Goal: Task Accomplishment & Management: Complete application form

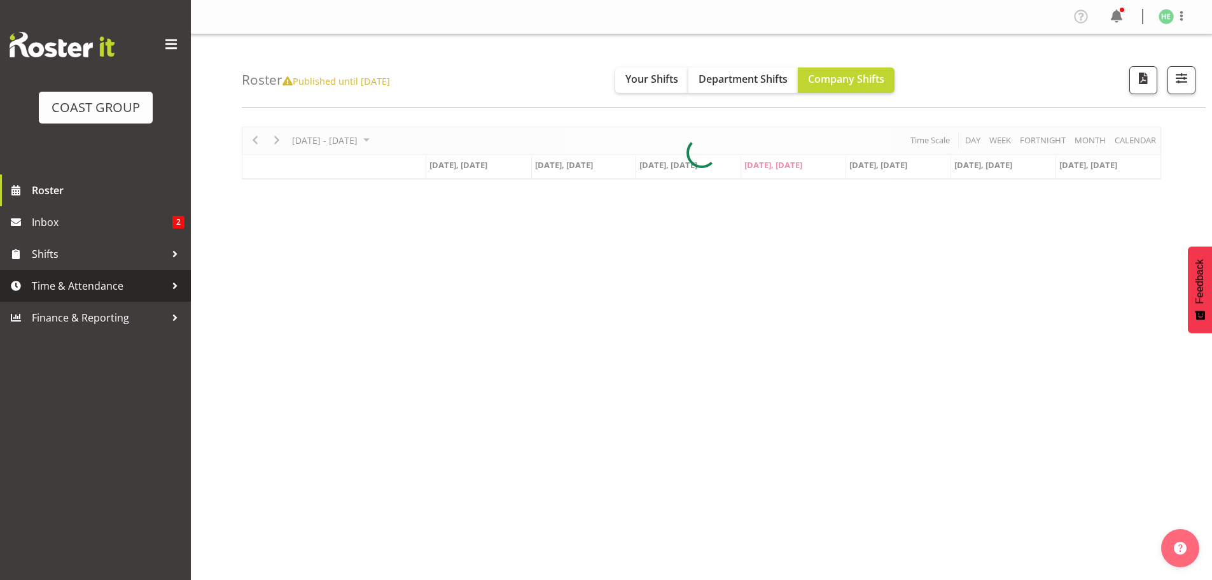
click at [158, 291] on span "Time & Attendance" at bounding box center [99, 285] width 134 height 19
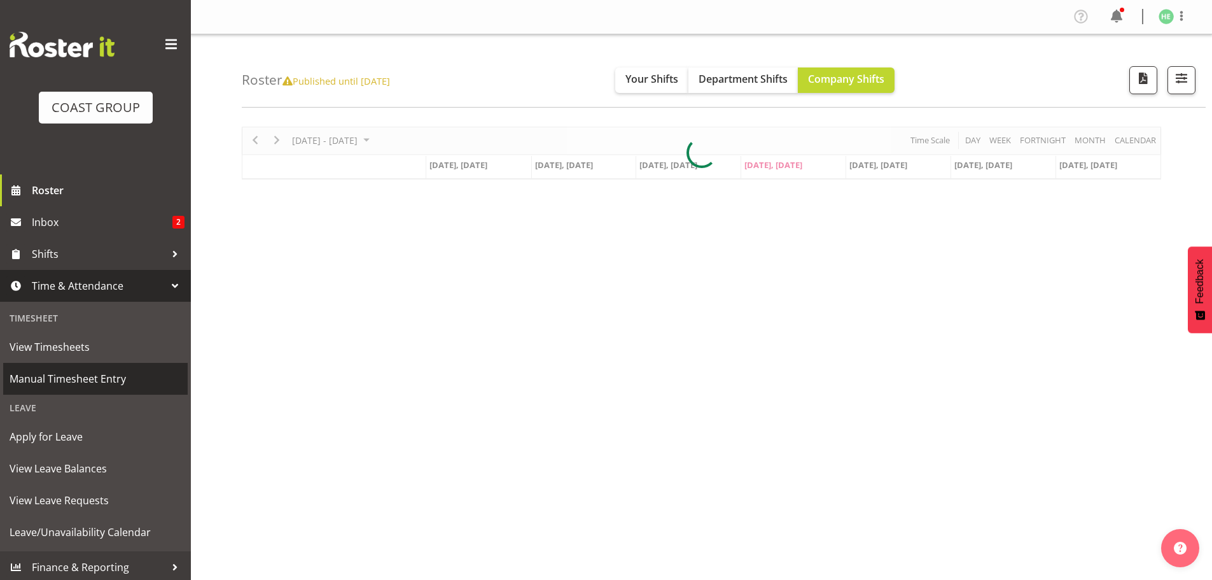
click at [101, 382] on span "Manual Timesheet Entry" at bounding box center [96, 378] width 172 height 19
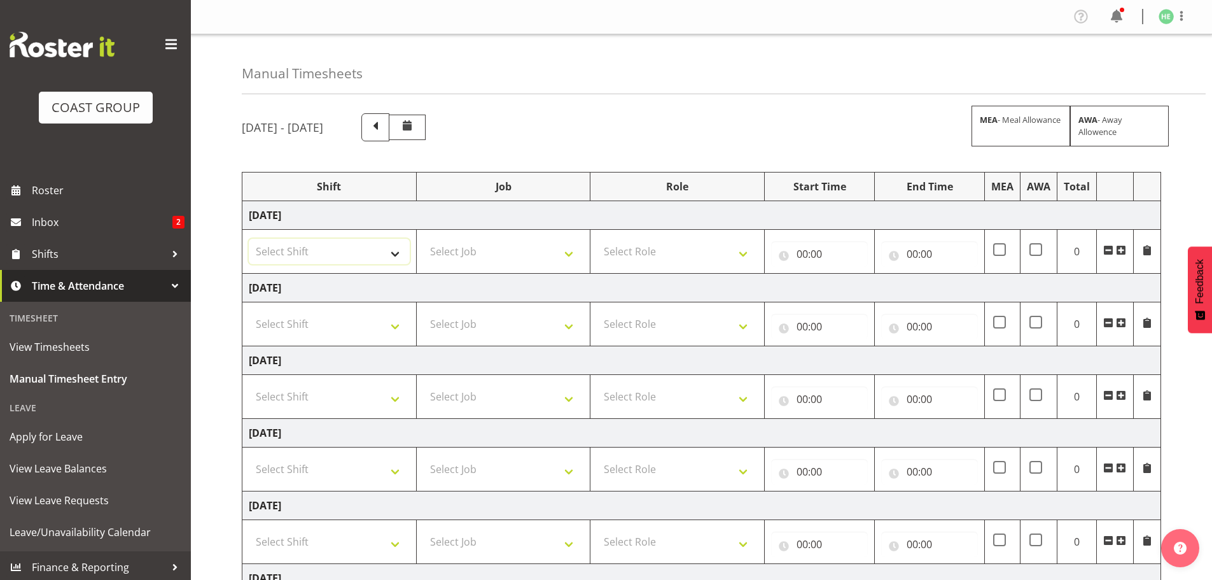
click at [393, 249] on select "Select Shift EHS AKL SALES" at bounding box center [329, 251] width 161 height 25
select select "1327"
click at [249, 239] on select "Select Shift EHS AKL SALES" at bounding box center [329, 251] width 161 height 25
click at [522, 258] on select "Select Job 1 Carlton Events 1 Carlton Hamilton 1 Carlton Wellington 1 EHS WAREH…" at bounding box center [503, 251] width 161 height 25
select select "69"
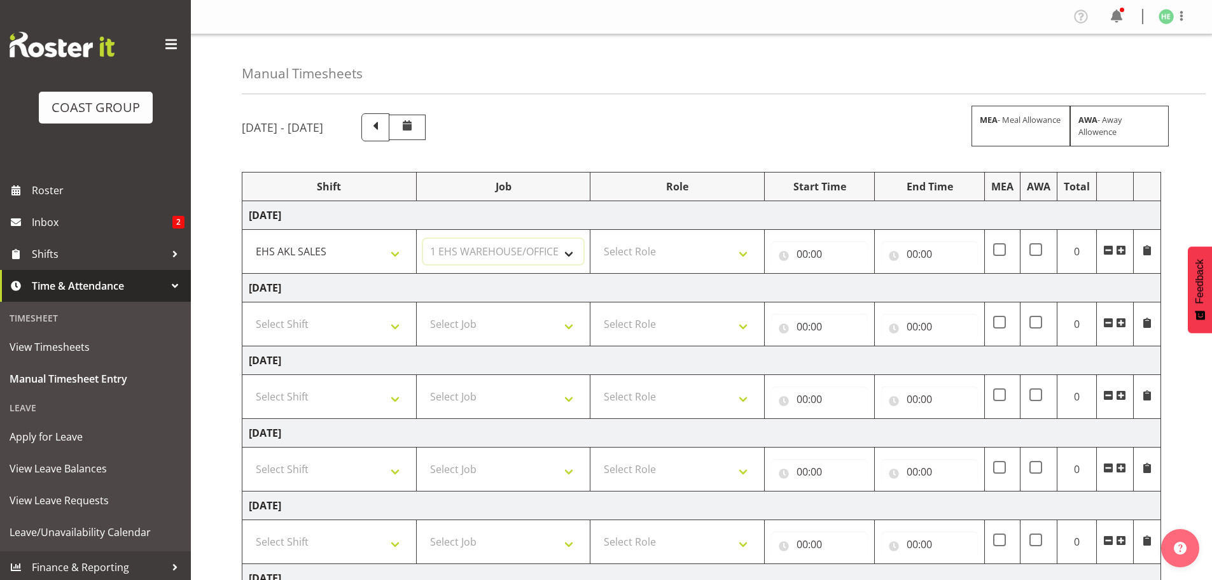
click at [423, 239] on select "Select Job 1 Carlton Events 1 Carlton Hamilton 1 Carlton Wellington 1 EHS WAREH…" at bounding box center [503, 251] width 161 height 25
drag, startPoint x: 662, startPoint y: 249, endPoint x: 671, endPoint y: 260, distance: 14.5
click at [662, 249] on select "Select Role ACCOUNT MANAGER Account Manager" at bounding box center [677, 251] width 161 height 25
select select "197"
click at [597, 239] on select "Select Role ACCOUNT MANAGER Account Manager" at bounding box center [677, 251] width 161 height 25
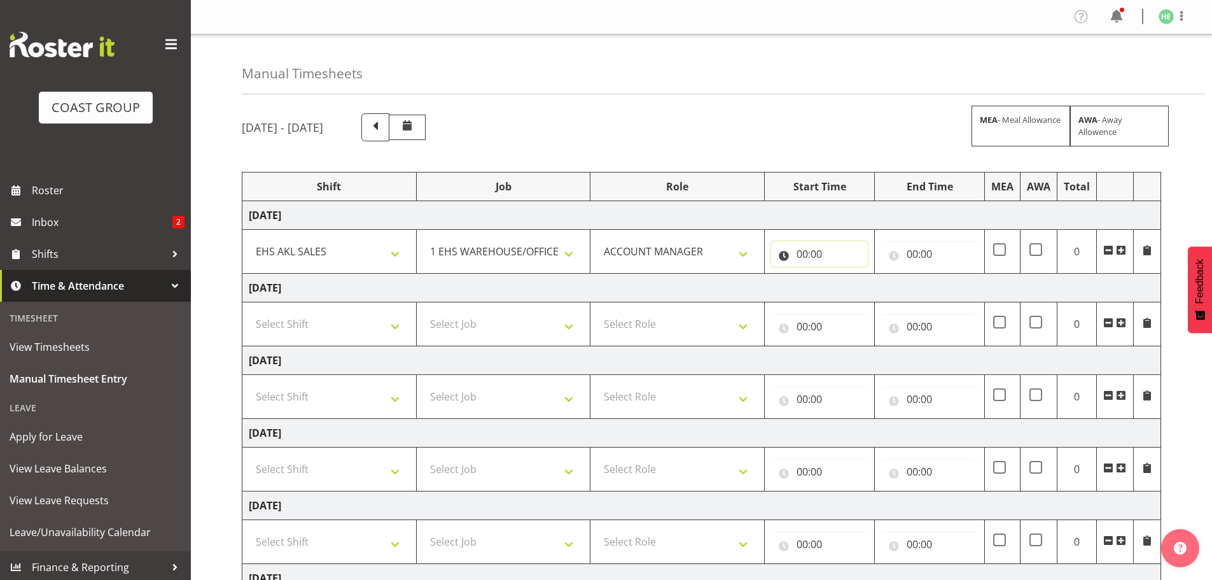
click at [809, 253] on input "00:00" at bounding box center [819, 253] width 97 height 25
drag, startPoint x: 848, startPoint y: 293, endPoint x: 858, endPoint y: 293, distance: 9.5
click at [848, 293] on select "00 01 02 03 04 05 06 07 08 09 10 11 12 13 14 15 16 17 18 19 20 21 22 23" at bounding box center [858, 286] width 29 height 25
select select "8"
click at [844, 274] on select "00 01 02 03 04 05 06 07 08 09 10 11 12 13 14 15 16 17 18 19 20 21 22 23" at bounding box center [858, 286] width 29 height 25
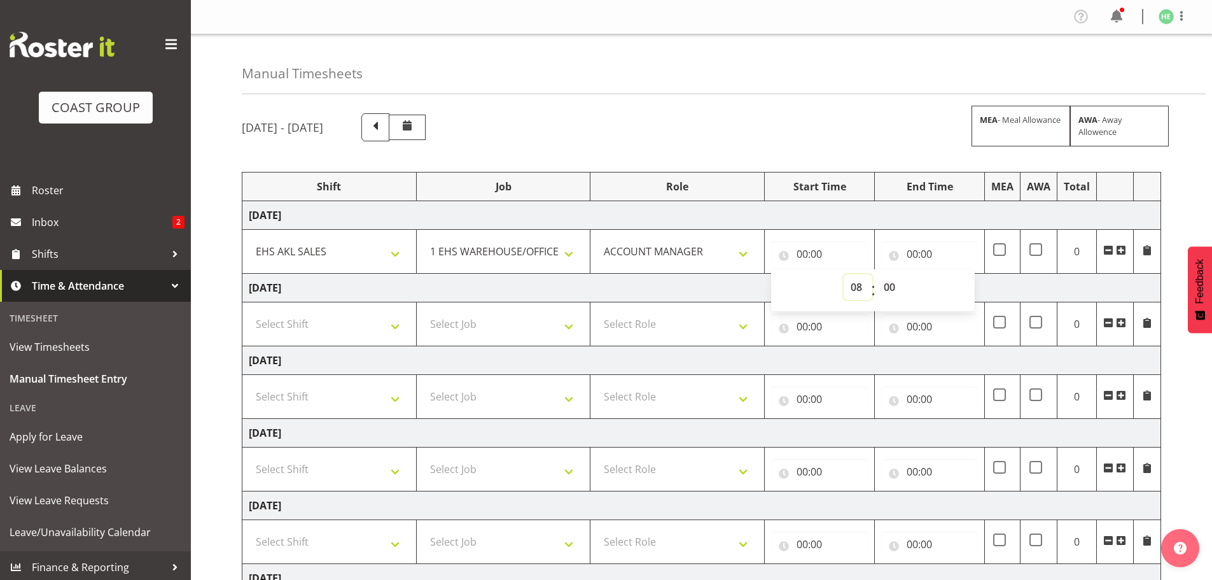
type input "08:00"
click at [888, 286] on select "00 01 02 03 04 05 06 07 08 09 10 11 12 13 14 15 16 17 18 19 20 21 22 23 24 25 2…" at bounding box center [891, 286] width 29 height 25
select select "45"
click at [877, 274] on select "00 01 02 03 04 05 06 07 08 09 10 11 12 13 14 15 16 17 18 19 20 21 22 23 24 25 2…" at bounding box center [891, 286] width 29 height 25
type input "08:45"
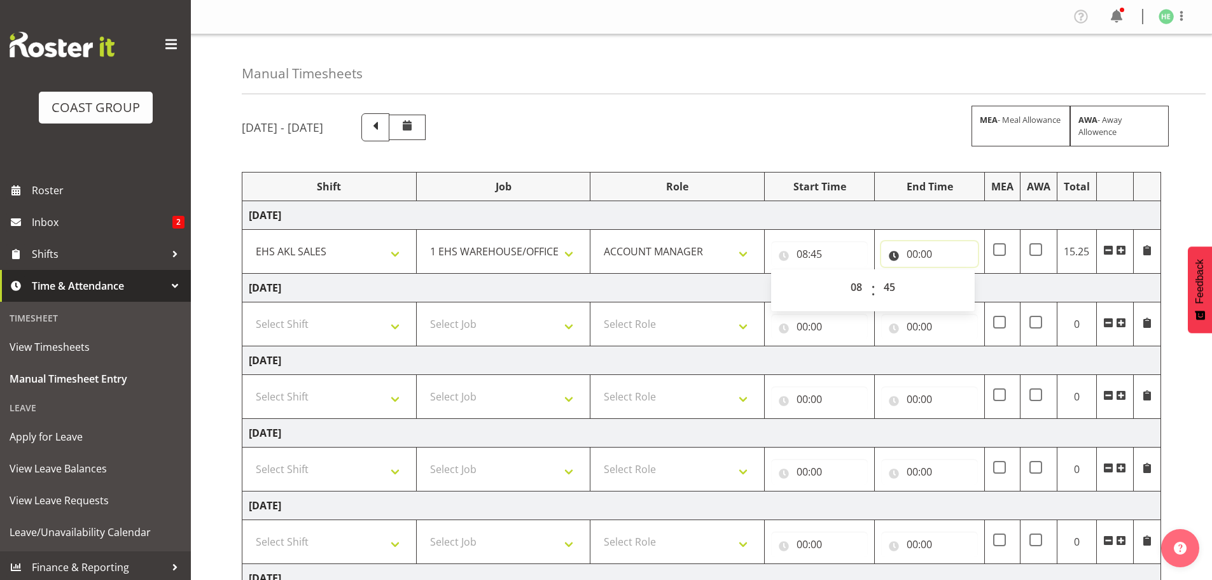
click at [915, 255] on input "00:00" at bounding box center [929, 253] width 97 height 25
click at [967, 286] on select "00 01 02 03 04 05 06 07 08 09 10 11 12 13 14 15 16 17 18 19 20 21 22 23" at bounding box center [968, 286] width 29 height 25
select select "14"
click at [954, 274] on select "00 01 02 03 04 05 06 07 08 09 10 11 12 13 14 15 16 17 18 19 20 21 22 23" at bounding box center [968, 286] width 29 height 25
type input "14:00"
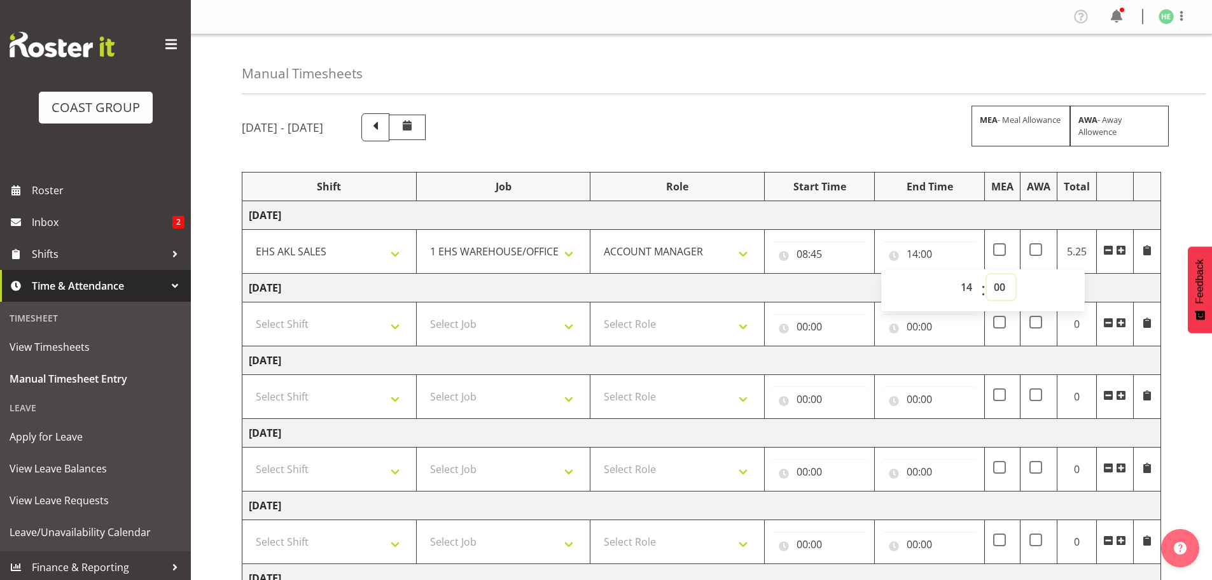
click at [996, 293] on select "00 01 02 03 04 05 06 07 08 09 10 11 12 13 14 15 16 17 18 19 20 21 22 23 24 25 2…" at bounding box center [1001, 286] width 29 height 25
select select "45"
click at [987, 274] on select "00 01 02 03 04 05 06 07 08 09 10 11 12 13 14 15 16 17 18 19 20 21 22 23 24 25 2…" at bounding box center [1001, 286] width 29 height 25
type input "14:45"
click at [384, 328] on select "Select Shift EHS AKL SALES" at bounding box center [329, 323] width 161 height 25
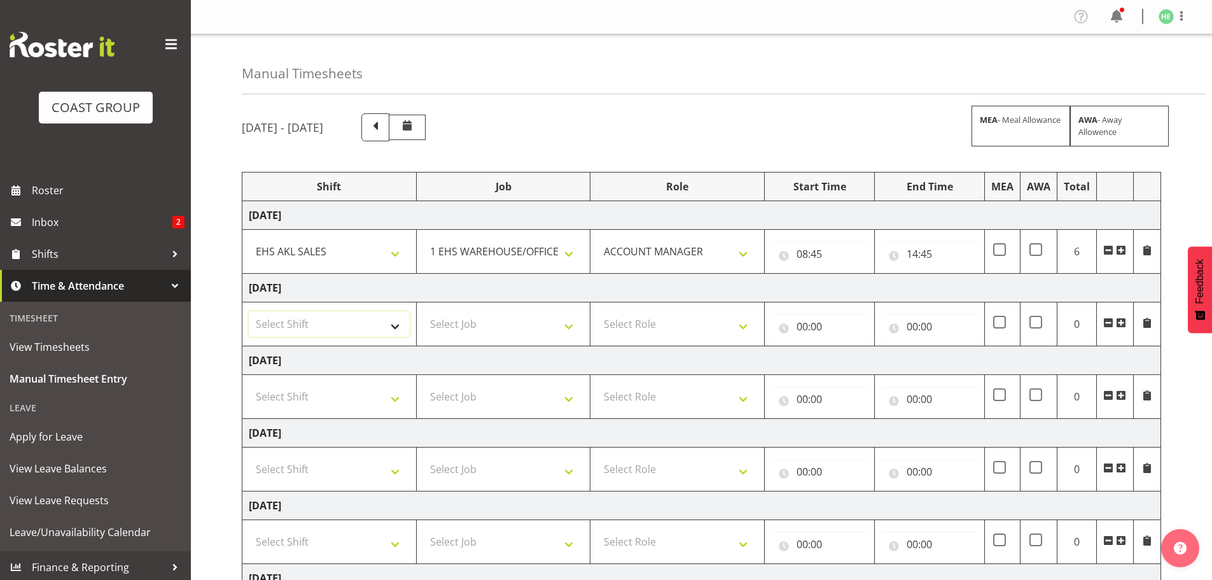
select select "1327"
click at [249, 311] on select "Select Shift EHS AKL SALES" at bounding box center [329, 323] width 161 height 25
click at [466, 328] on select "Select Job 1 Carlton Events 1 Carlton Hamilton 1 Carlton Wellington 1 EHS WAREH…" at bounding box center [503, 323] width 161 height 25
select select "69"
click at [423, 311] on select "Select Job 1 Carlton Events 1 Carlton Hamilton 1 Carlton Wellington 1 EHS WAREH…" at bounding box center [503, 323] width 161 height 25
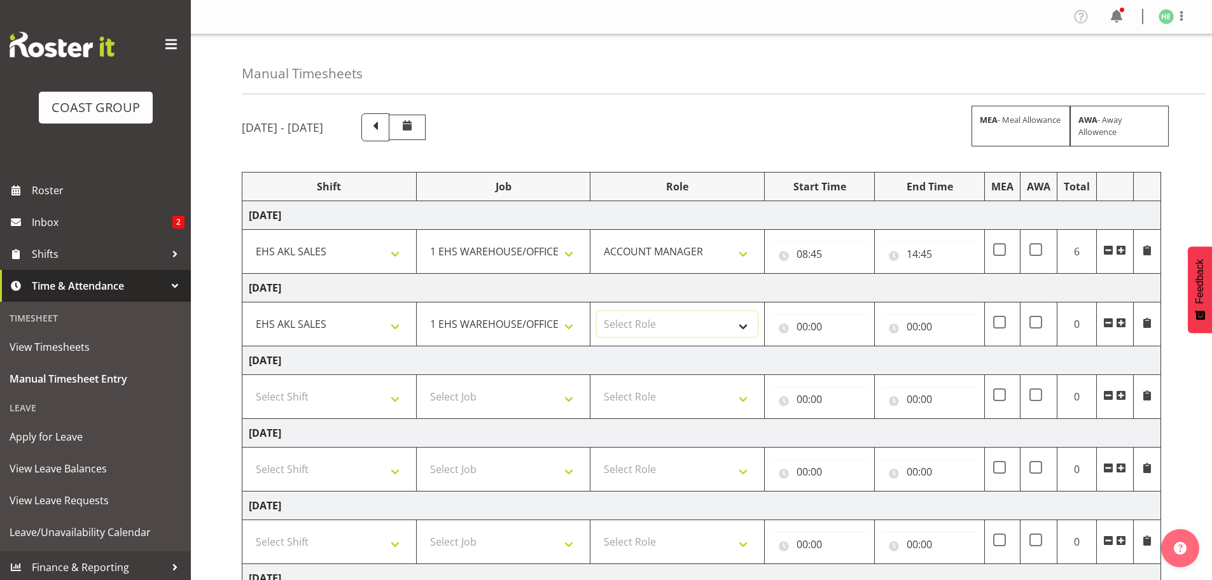
click at [650, 337] on select "Select Role ACCOUNT MANAGER Account Manager" at bounding box center [677, 323] width 161 height 25
select select "197"
click at [597, 311] on select "Select Role ACCOUNT MANAGER Account Manager" at bounding box center [677, 323] width 161 height 25
click at [804, 323] on input "00:00" at bounding box center [819, 326] width 97 height 25
click at [855, 351] on select "00 01 02 03 04 05 06 07 08 09 10 11 12 13 14 15 16 17 18 19 20 21 22 23" at bounding box center [858, 359] width 29 height 25
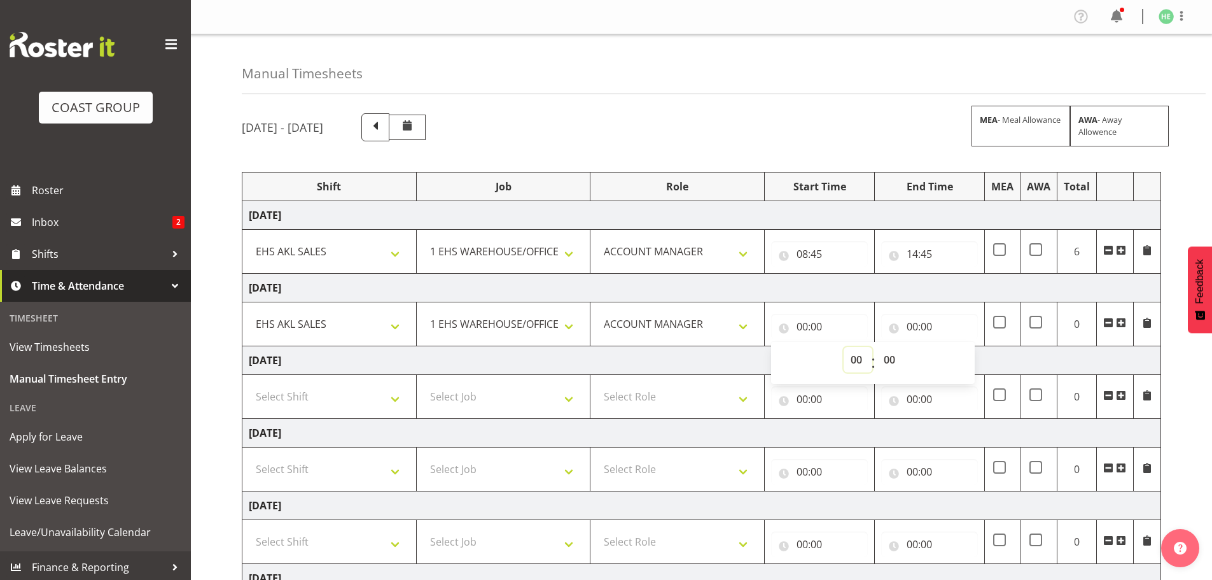
select select "8"
click at [844, 347] on select "00 01 02 03 04 05 06 07 08 09 10 11 12 13 14 15 16 17 18 19 20 21 22 23" at bounding box center [858, 359] width 29 height 25
type input "08:00"
click at [893, 357] on select "00 01 02 03 04 05 06 07 08 09 10 11 12 13 14 15 16 17 18 19 20 21 22 23 24 25 2…" at bounding box center [891, 359] width 29 height 25
select select "15"
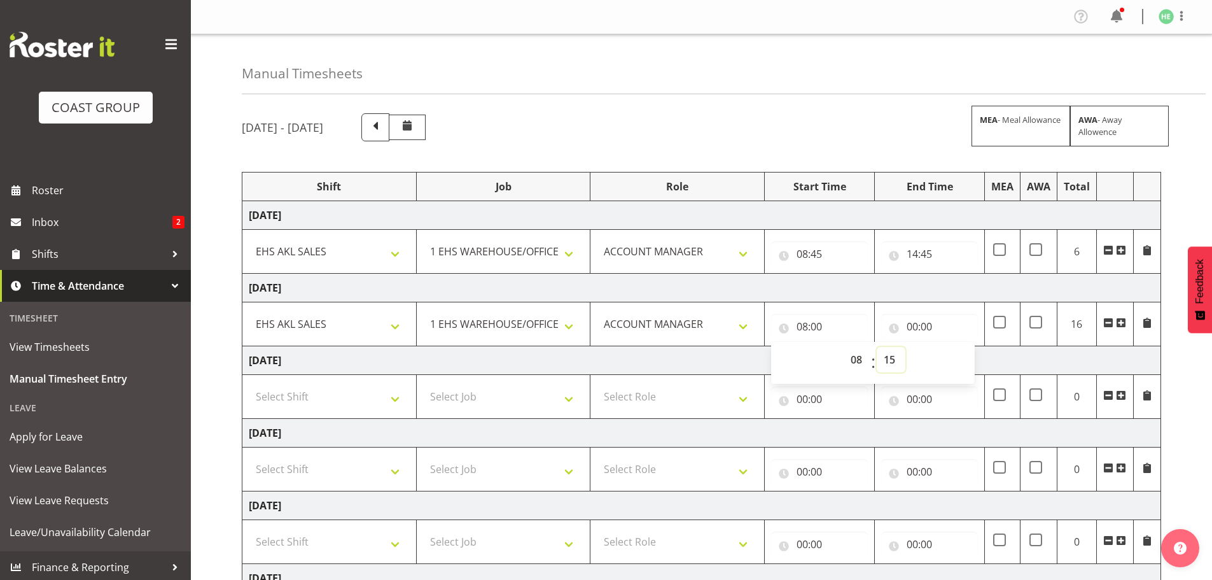
click at [877, 347] on select "00 01 02 03 04 05 06 07 08 09 10 11 12 13 14 15 16 17 18 19 20 21 22 23 24 25 2…" at bounding box center [891, 359] width 29 height 25
type input "08:15"
click at [924, 328] on input "00:00" at bounding box center [929, 326] width 97 height 25
drag, startPoint x: 965, startPoint y: 361, endPoint x: 966, endPoint y: 349, distance: 12.8
click at [965, 361] on select "00 01 02 03 04 05 06 07 08 09 10 11 12 13 14 15 16 17 18 19 20 21 22 23" at bounding box center [968, 359] width 29 height 25
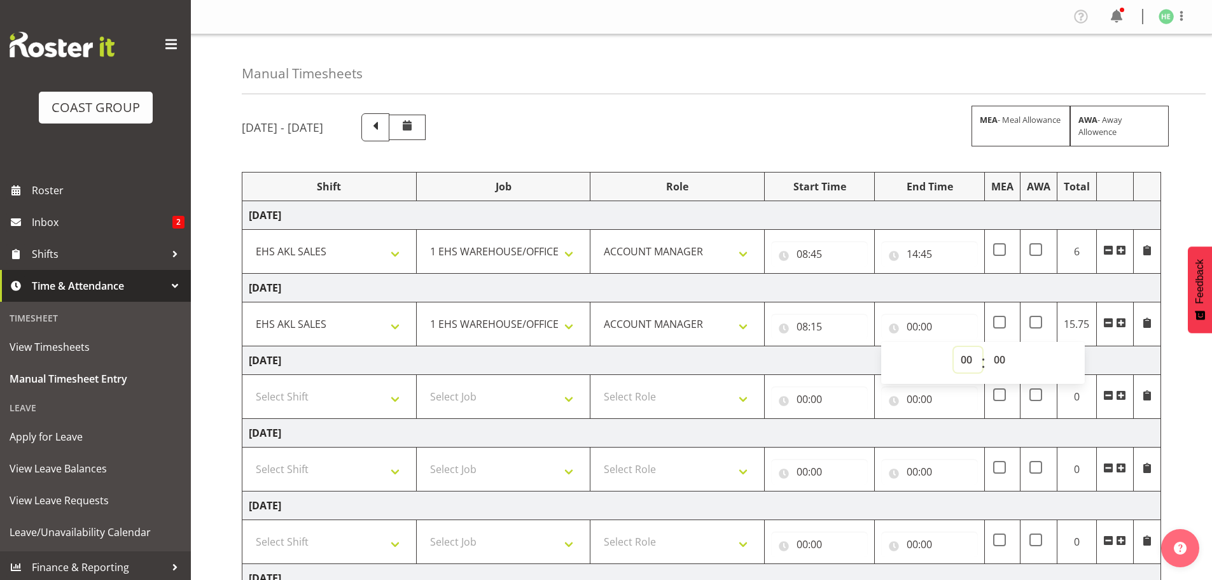
select select "16"
click at [954, 347] on select "00 01 02 03 04 05 06 07 08 09 10 11 12 13 14 15 16 17 18 19 20 21 22 23" at bounding box center [968, 359] width 29 height 25
type input "16:00"
click at [375, 401] on select "Select Shift EHS AKL SALES" at bounding box center [329, 396] width 161 height 25
select select "1327"
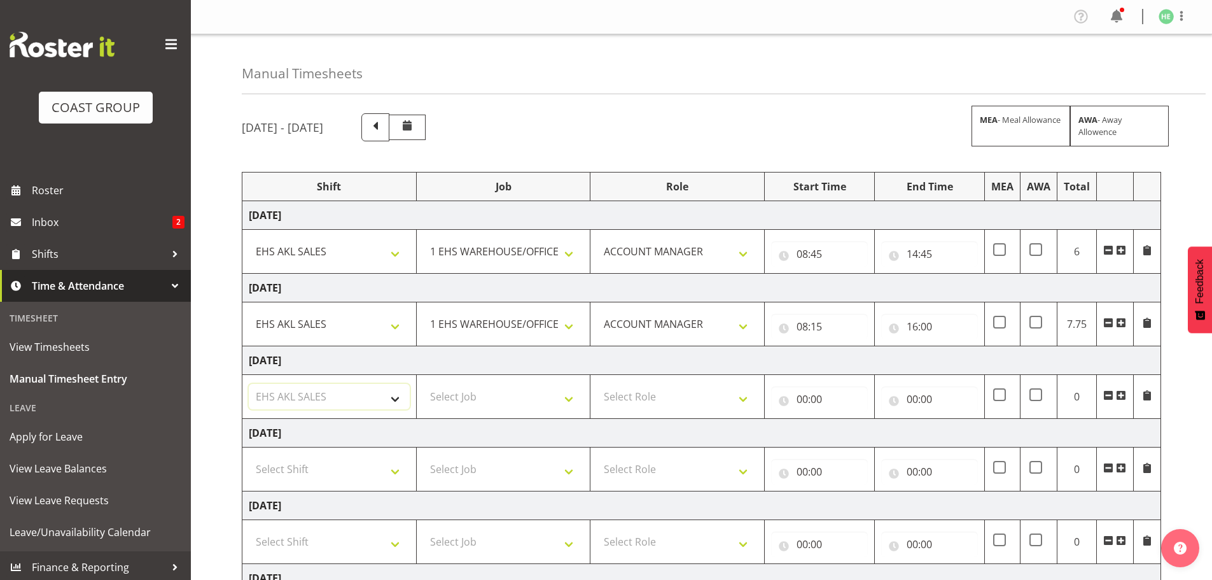
click at [249, 384] on select "Select Shift EHS AKL SALES" at bounding box center [329, 396] width 161 height 25
click at [465, 409] on select "Select Job 1 Carlton Events 1 Carlton Hamilton 1 Carlton Wellington 1 EHS WAREH…" at bounding box center [503, 396] width 161 height 25
select select "69"
click at [423, 384] on select "Select Job 1 Carlton Events 1 Carlton Hamilton 1 Carlton Wellington 1 EHS WAREH…" at bounding box center [503, 396] width 161 height 25
click at [669, 398] on select "Select Role ACCOUNT MANAGER Account Manager" at bounding box center [677, 396] width 161 height 25
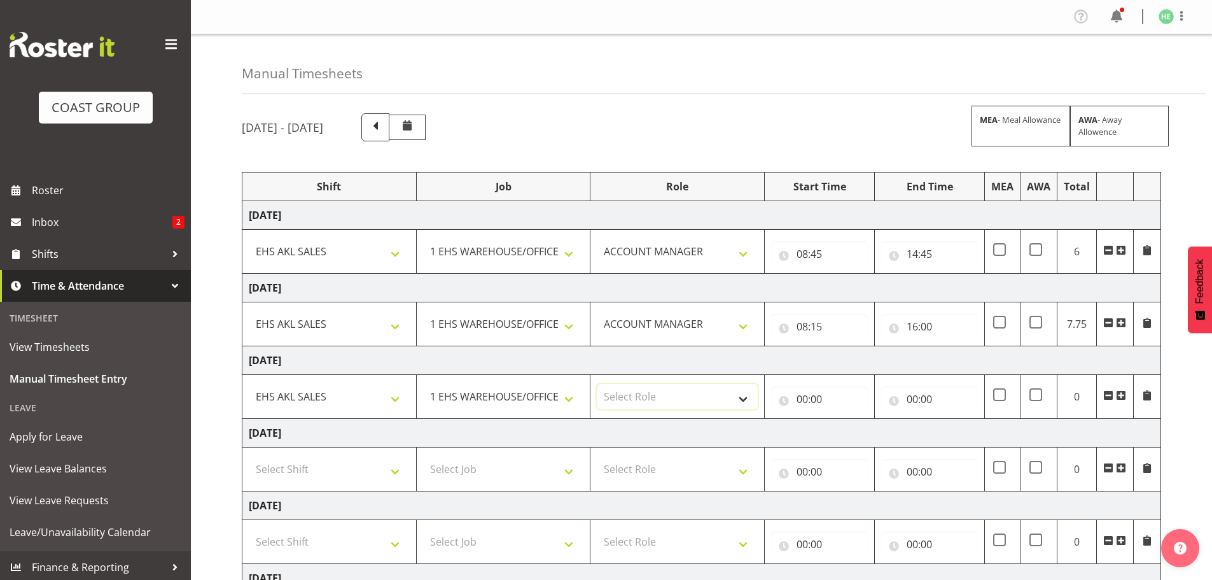
select select "197"
click at [597, 384] on select "Select Role ACCOUNT MANAGER Account Manager" at bounding box center [677, 396] width 161 height 25
click at [808, 398] on input "00:00" at bounding box center [819, 398] width 97 height 25
drag, startPoint x: 857, startPoint y: 429, endPoint x: 862, endPoint y: 420, distance: 10.3
click at [858, 428] on select "00 01 02 03 04 05 06 07 08 09 10 11 12 13 14 15 16 17 18 19 20 21 22 23" at bounding box center [858, 431] width 29 height 25
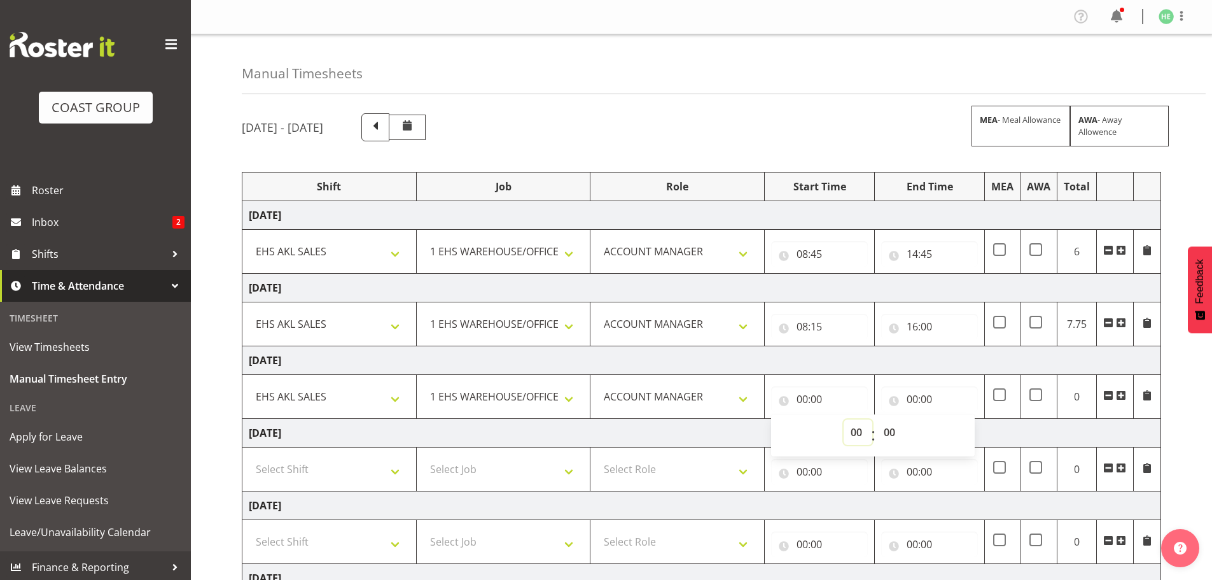
select select "8"
click at [844, 419] on select "00 01 02 03 04 05 06 07 08 09 10 11 12 13 14 15 16 17 18 19 20 21 22 23" at bounding box center [858, 431] width 29 height 25
type input "08:00"
click at [888, 428] on select "00 01 02 03 04 05 06 07 08 09 10 11 12 13 14 15 16 17 18 19 20 21 22 23 24 25 2…" at bounding box center [891, 431] width 29 height 25
select select "45"
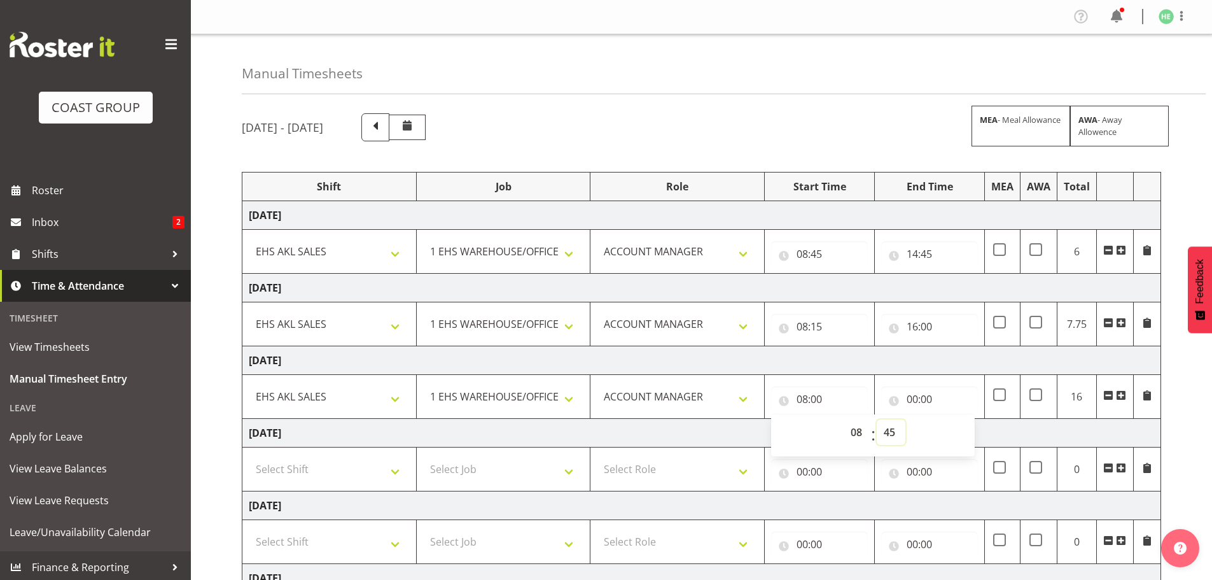
click at [877, 419] on select "00 01 02 03 04 05 06 07 08 09 10 11 12 13 14 15 16 17 18 19 20 21 22 23 24 25 2…" at bounding box center [891, 431] width 29 height 25
type input "08:45"
click at [911, 400] on input "00:00" at bounding box center [929, 398] width 97 height 25
click at [961, 434] on select "00 01 02 03 04 05 06 07 08 09 10 11 12 13 14 15 16 17 18 19 20 21 22 23" at bounding box center [968, 431] width 29 height 25
select select "16"
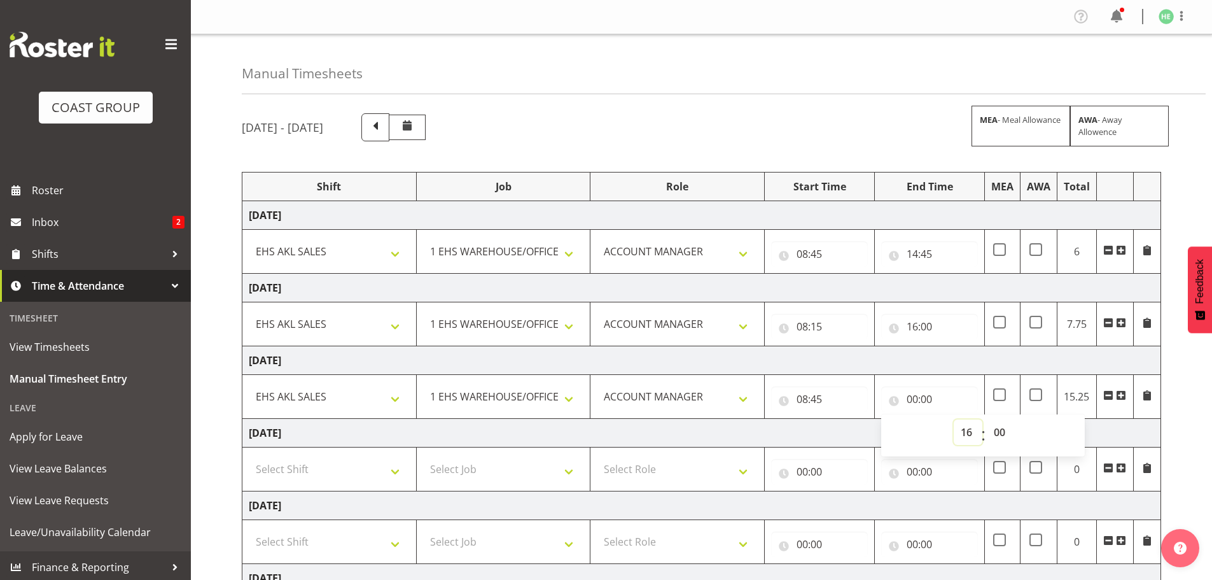
click at [954, 419] on select "00 01 02 03 04 05 06 07 08 09 10 11 12 13 14 15 16 17 18 19 20 21 22 23" at bounding box center [968, 431] width 29 height 25
type input "16:00"
click at [715, 429] on td "Saturday 11th October 2025" at bounding box center [701, 433] width 919 height 29
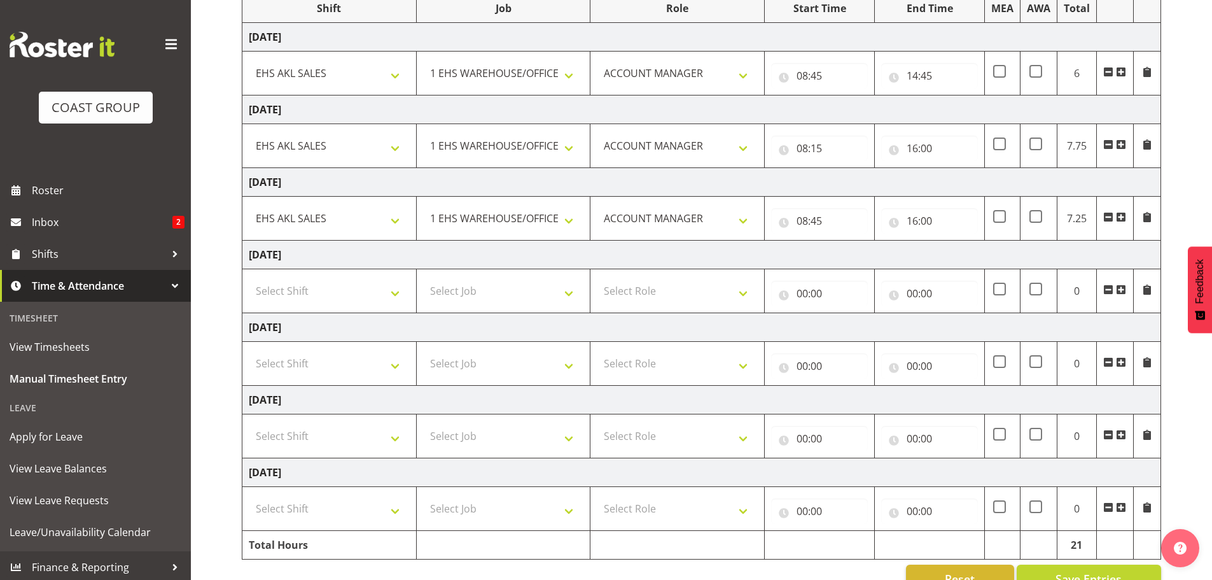
scroll to position [210, 0]
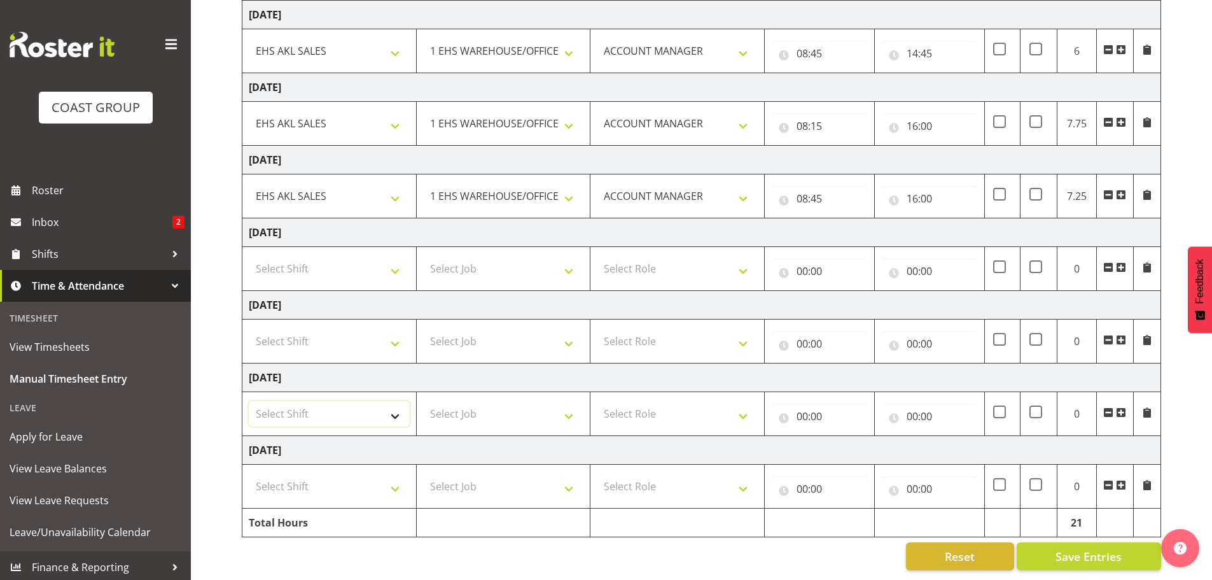
click at [373, 406] on select "Select Shift EHS AKL SALES" at bounding box center [329, 413] width 161 height 25
select select "1327"
click at [249, 401] on select "Select Shift EHS AKL SALES" at bounding box center [329, 413] width 161 height 25
click at [525, 420] on td "Select Job 1 Carlton Events 1 Carlton Hamilton 1 Carlton Wellington 1 EHS WAREH…" at bounding box center [503, 414] width 174 height 44
click at [524, 405] on select "Select Job 1 Carlton Events 1 Carlton Hamilton 1 Carlton Wellington 1 EHS WAREH…" at bounding box center [503, 413] width 161 height 25
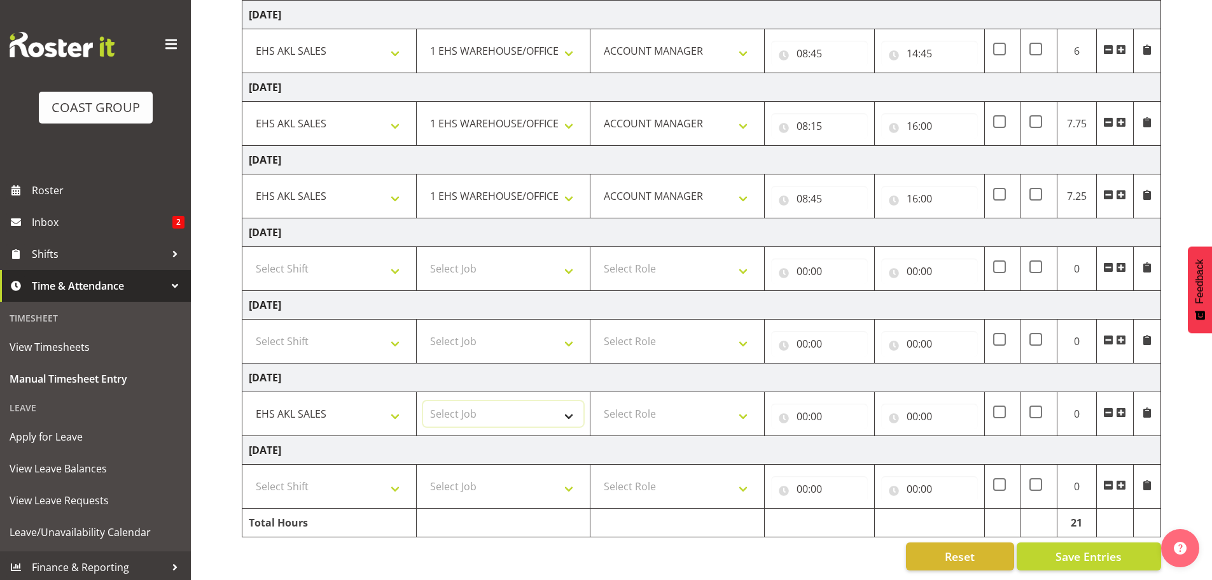
select select "69"
click at [423, 401] on select "Select Job 1 Carlton Events 1 Carlton Hamilton 1 Carlton Wellington 1 EHS WAREH…" at bounding box center [503, 413] width 161 height 25
drag, startPoint x: 682, startPoint y: 398, endPoint x: 690, endPoint y: 408, distance: 12.7
click at [682, 401] on select "Select Role ACCOUNT MANAGER Account Manager" at bounding box center [677, 413] width 161 height 25
select select "197"
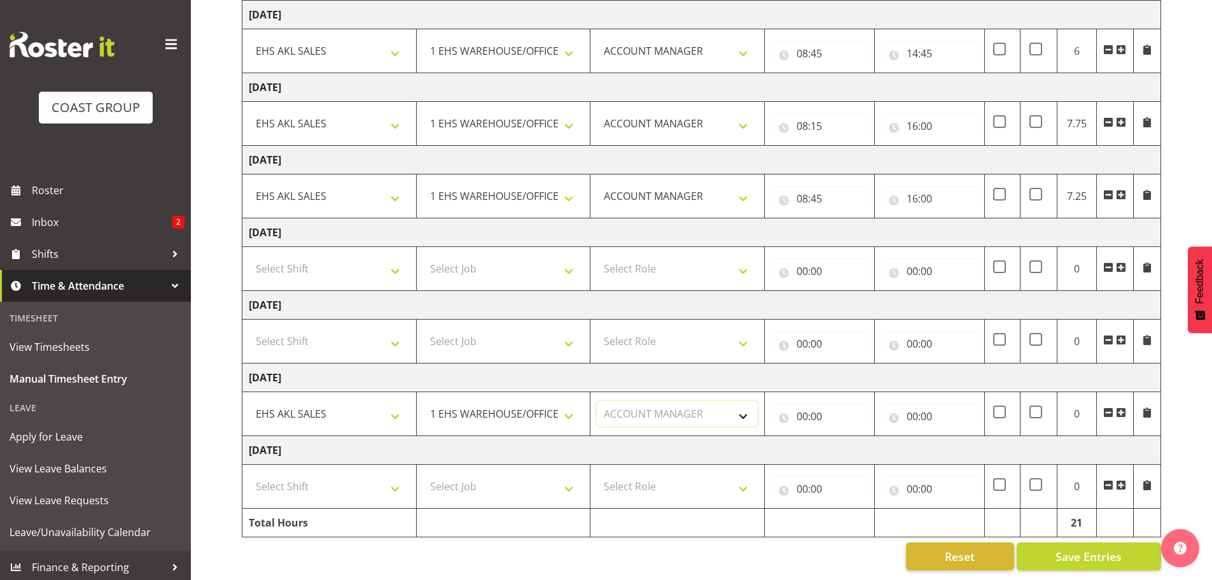
click at [597, 401] on select "Select Role ACCOUNT MANAGER Account Manager" at bounding box center [677, 413] width 161 height 25
click at [797, 403] on input "00:00" at bounding box center [819, 415] width 97 height 25
click at [854, 438] on select "00 01 02 03 04 05 06 07 08 09 10 11 12 13 14 15 16 17 18 19 20 21 22 23" at bounding box center [858, 449] width 29 height 25
select select "8"
click at [844, 437] on select "00 01 02 03 04 05 06 07 08 09 10 11 12 13 14 15 16 17 18 19 20 21 22 23" at bounding box center [858, 449] width 29 height 25
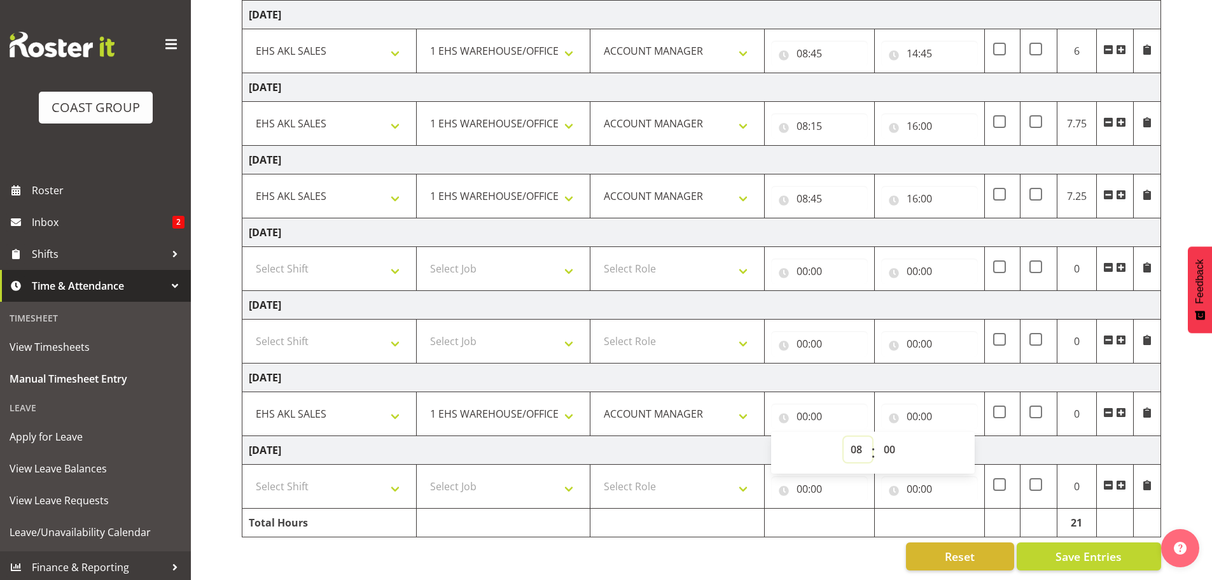
type input "08:00"
click at [889, 440] on select "00 01 02 03 04 05 06 07 08 09 10 11 12 13 14 15 16 17 18 19 20 21 22 23 24 25 2…" at bounding box center [891, 449] width 29 height 25
select select "15"
click at [877, 437] on select "00 01 02 03 04 05 06 07 08 09 10 11 12 13 14 15 16 17 18 19 20 21 22 23 24 25 2…" at bounding box center [891, 449] width 29 height 25
type input "08:15"
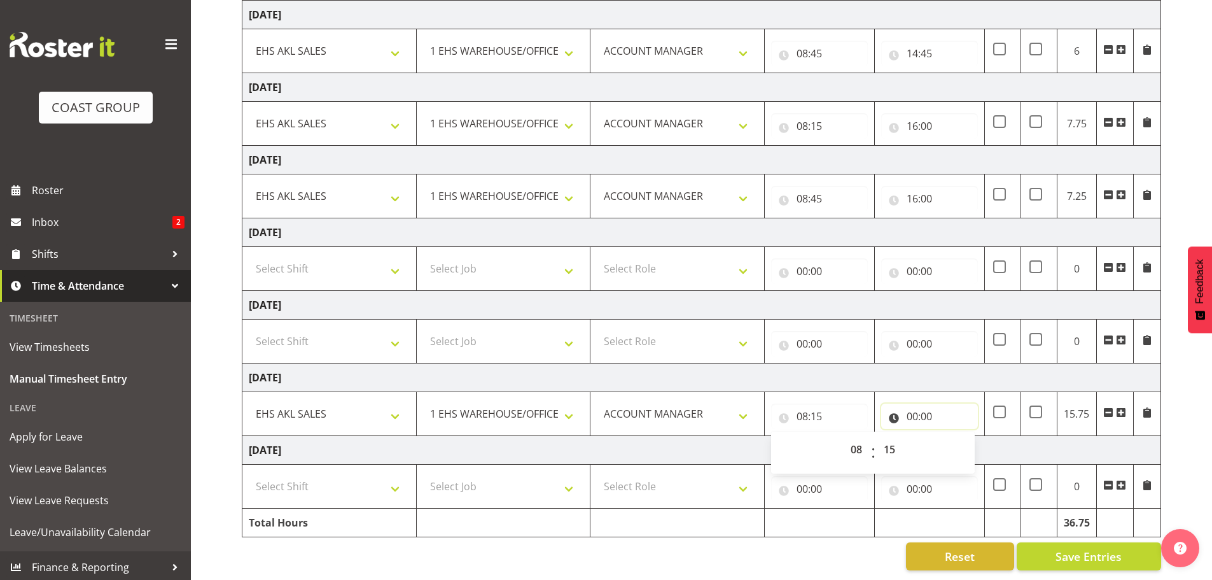
click at [920, 407] on input "00:00" at bounding box center [929, 415] width 97 height 25
drag, startPoint x: 963, startPoint y: 438, endPoint x: 963, endPoint y: 428, distance: 10.2
click at [963, 438] on select "00 01 02 03 04 05 06 07 08 09 10 11 12 13 14 15 16 17 18 19 20 21 22 23" at bounding box center [968, 449] width 29 height 25
select select "16"
click at [954, 437] on select "00 01 02 03 04 05 06 07 08 09 10 11 12 13 14 15 16 17 18 19 20 21 22 23" at bounding box center [968, 449] width 29 height 25
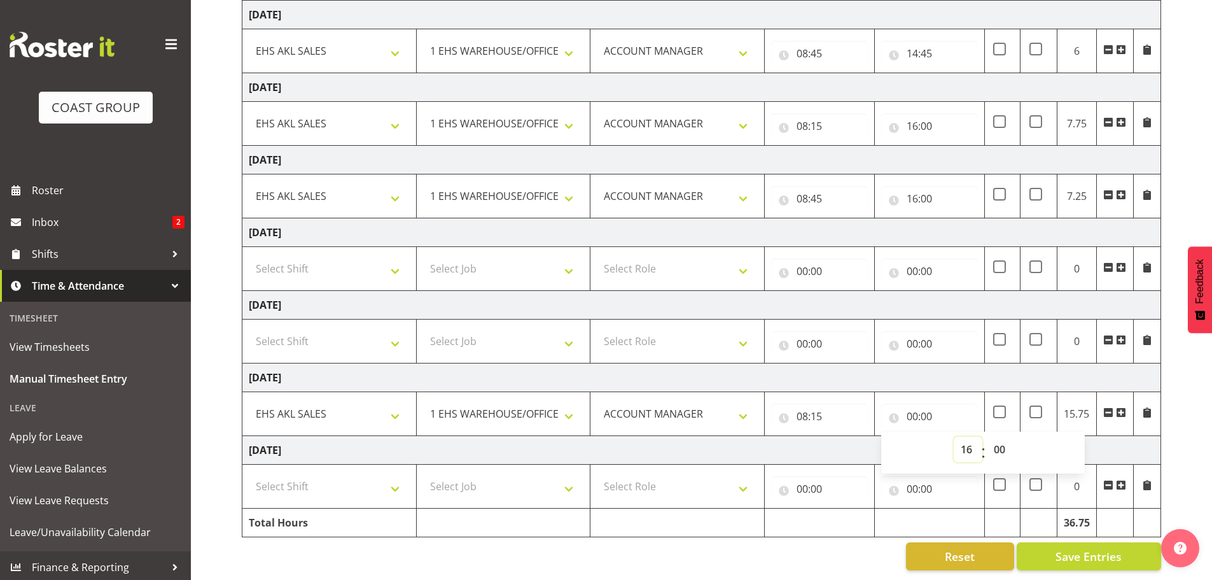
type input "16:00"
drag, startPoint x: 370, startPoint y: 484, endPoint x: 375, endPoint y: 488, distance: 6.8
click at [370, 484] on select "Select Shift EHS AKL SALES" at bounding box center [329, 485] width 161 height 25
select select "1327"
click at [249, 473] on select "Select Shift EHS AKL SALES" at bounding box center [329, 485] width 161 height 25
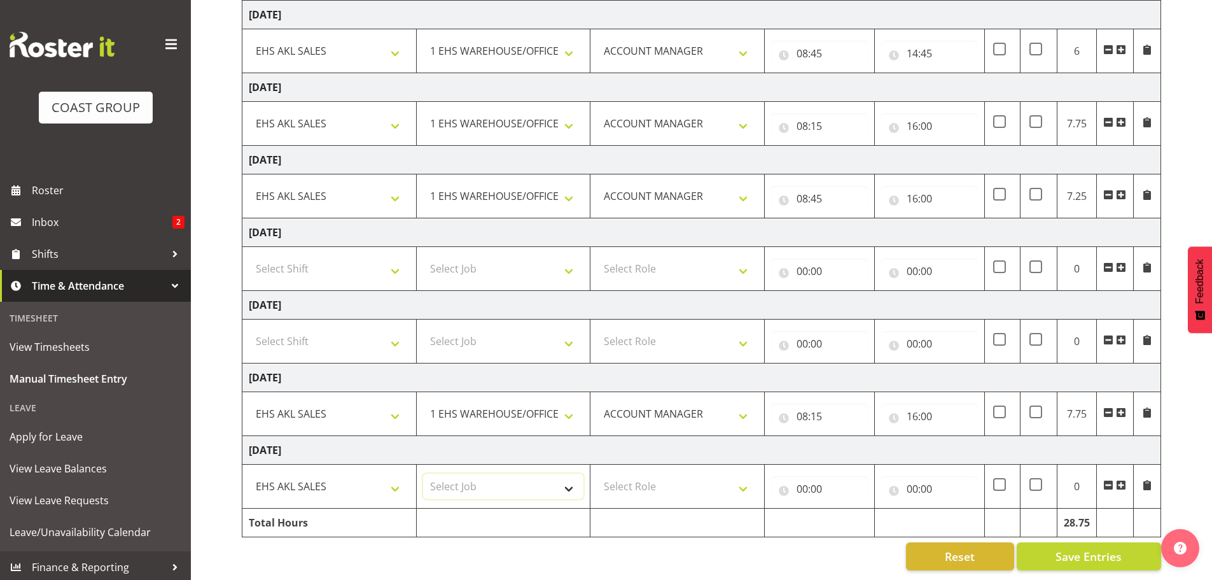
click at [468, 485] on select "Select Job 1 Carlton Events 1 Carlton Hamilton 1 Carlton Wellington 1 EHS WAREH…" at bounding box center [503, 485] width 161 height 25
select select "69"
click at [423, 473] on select "Select Job 1 Carlton Events 1 Carlton Hamilton 1 Carlton Wellington 1 EHS WAREH…" at bounding box center [503, 485] width 161 height 25
drag, startPoint x: 676, startPoint y: 484, endPoint x: 687, endPoint y: 489, distance: 12.3
click at [676, 484] on select "Select Role ACCOUNT MANAGER Account Manager" at bounding box center [677, 485] width 161 height 25
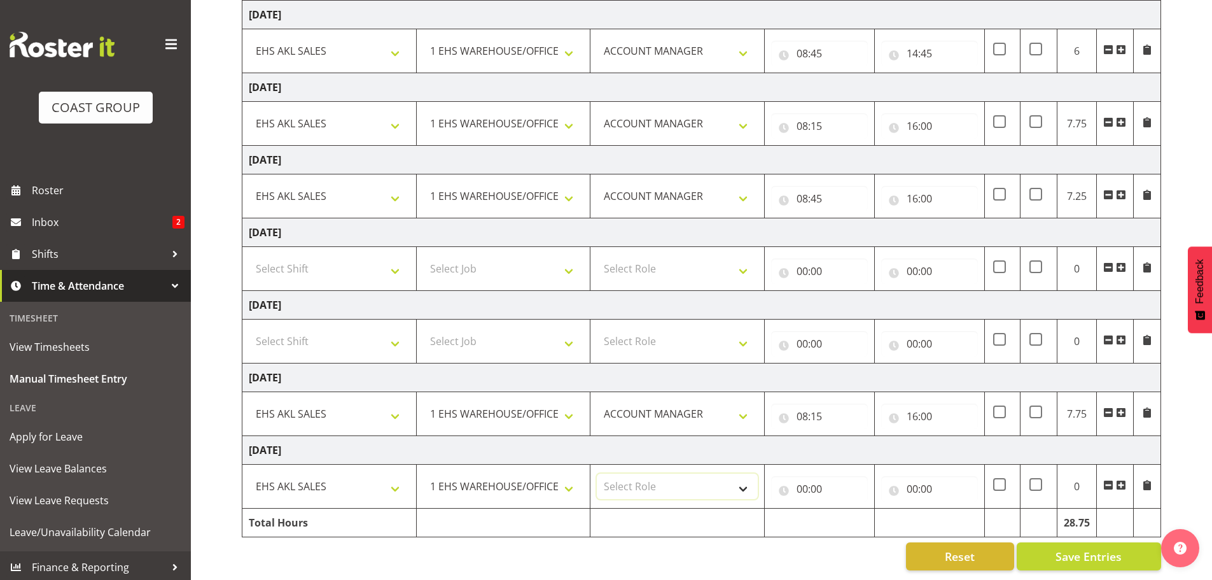
select select "197"
click at [597, 473] on select "Select Role ACCOUNT MANAGER Account Manager" at bounding box center [677, 485] width 161 height 25
click at [813, 481] on input "00:00" at bounding box center [819, 488] width 97 height 25
click at [853, 509] on select "00 01 02 03 04 05 06 07 08 09 10 11 12 13 14 15 16 17 18 19 20 21 22 23" at bounding box center [858, 521] width 29 height 25
select select "8"
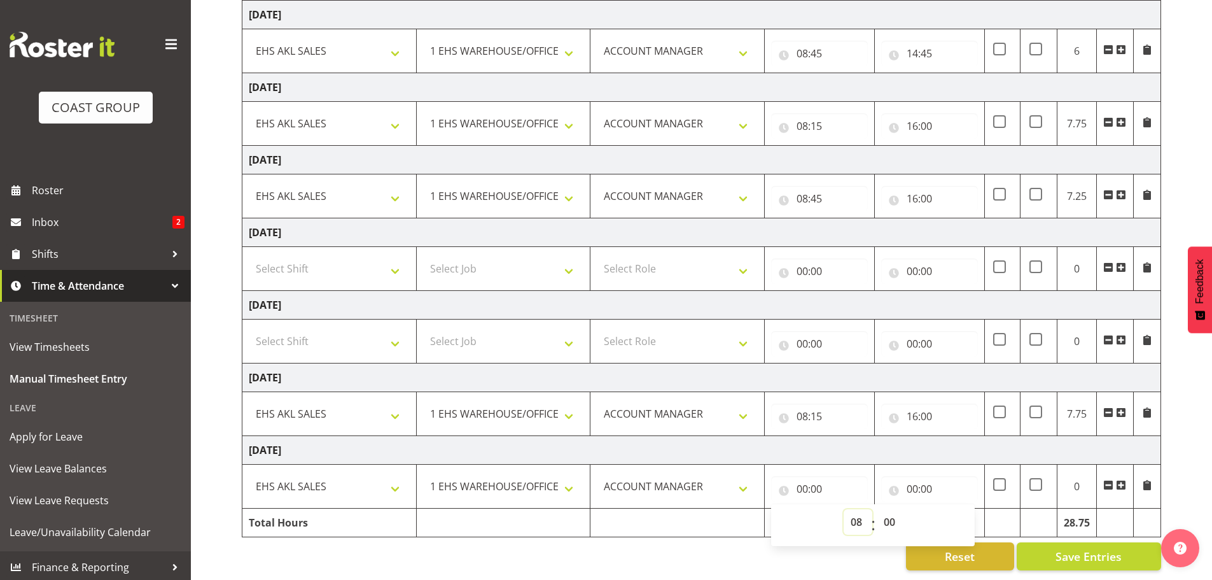
click at [844, 509] on select "00 01 02 03 04 05 06 07 08 09 10 11 12 13 14 15 16 17 18 19 20 21 22 23" at bounding box center [858, 521] width 29 height 25
type input "08:00"
click at [886, 512] on select "00 01 02 03 04 05 06 07 08 09 10 11 12 13 14 15 16 17 18 19 20 21 22 23 24 25 2…" at bounding box center [891, 521] width 29 height 25
select select "15"
click at [877, 509] on select "00 01 02 03 04 05 06 07 08 09 10 11 12 13 14 15 16 17 18 19 20 21 22 23 24 25 2…" at bounding box center [891, 521] width 29 height 25
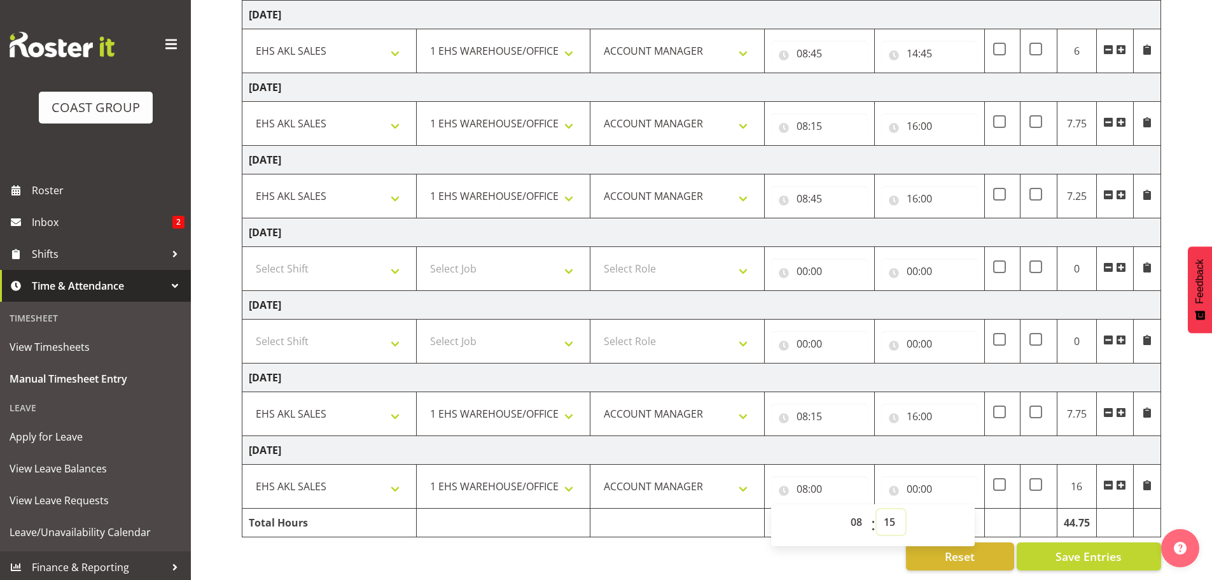
type input "08:15"
click at [916, 476] on input "00:00" at bounding box center [929, 488] width 97 height 25
click at [967, 511] on select "00 01 02 03 04 05 06 07 08 09 10 11 12 13 14 15 16 17 18 19 20 21 22 23" at bounding box center [968, 521] width 29 height 25
select select "16"
click at [954, 509] on select "00 01 02 03 04 05 06 07 08 09 10 11 12 13 14 15 16 17 18 19 20 21 22 23" at bounding box center [968, 521] width 29 height 25
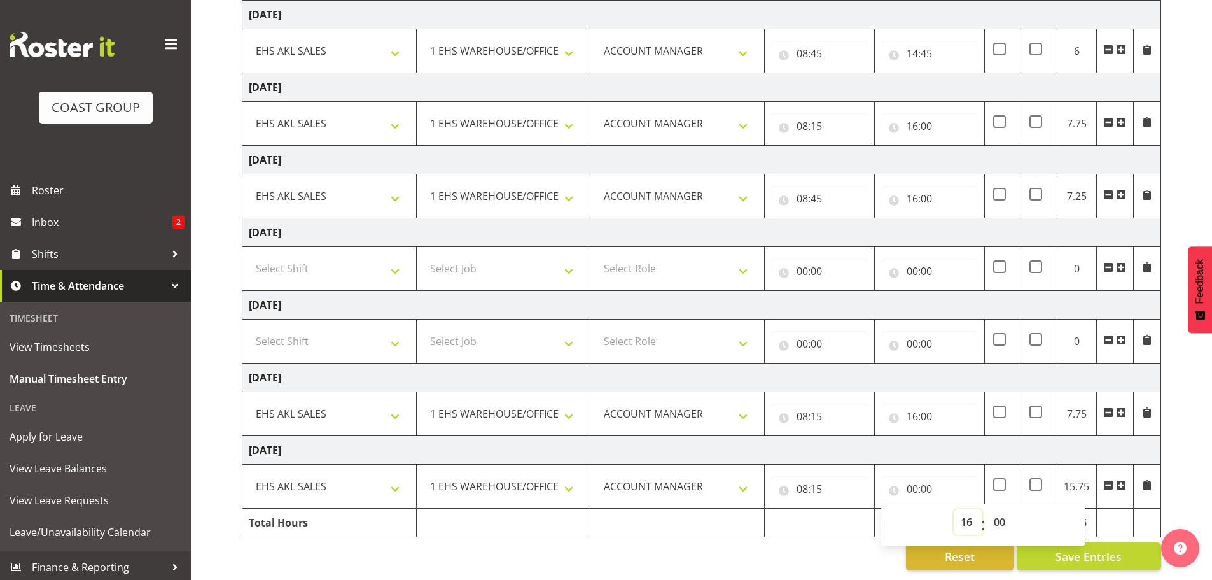
type input "16:00"
click at [803, 512] on td at bounding box center [820, 522] width 110 height 29
click at [1082, 548] on span "Save Entries" at bounding box center [1089, 556] width 66 height 17
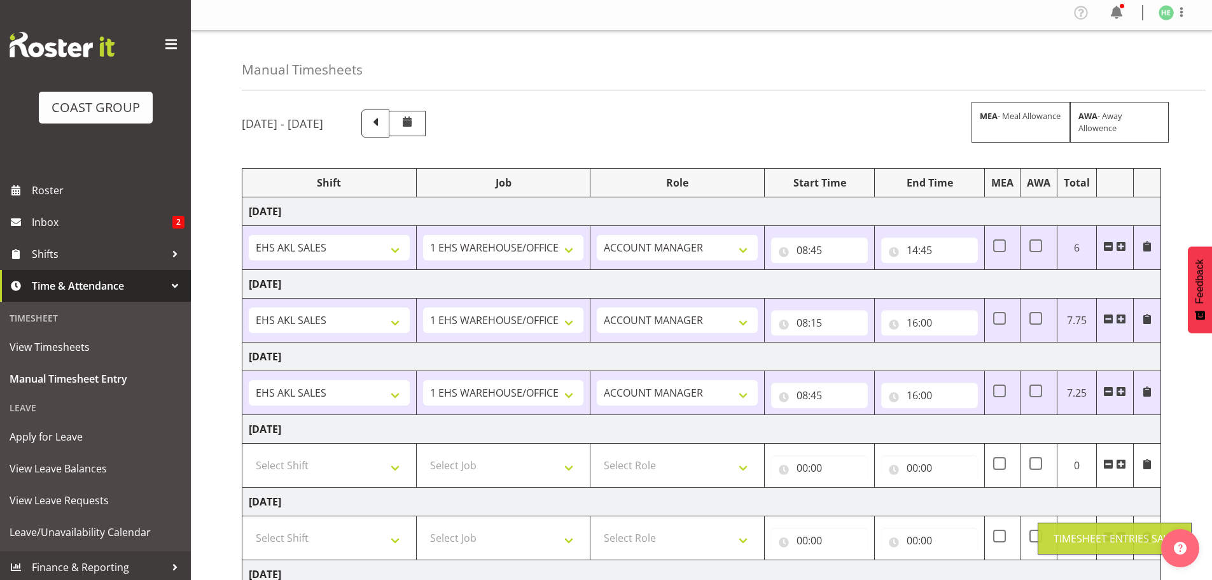
scroll to position [0, 0]
